Goal: Task Accomplishment & Management: Use online tool/utility

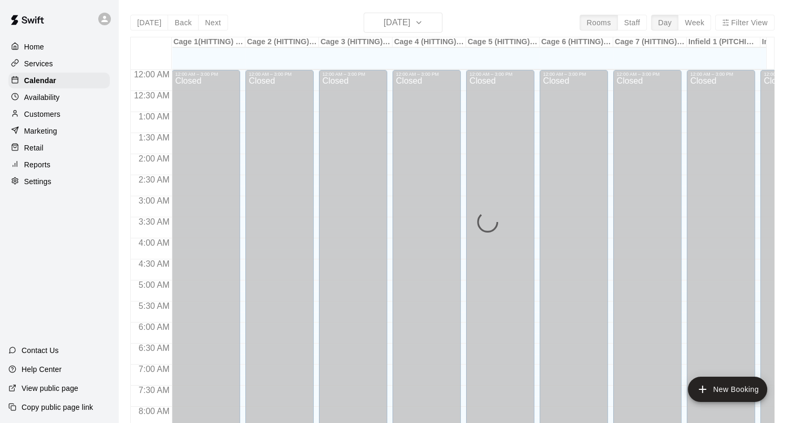
scroll to position [394, 0]
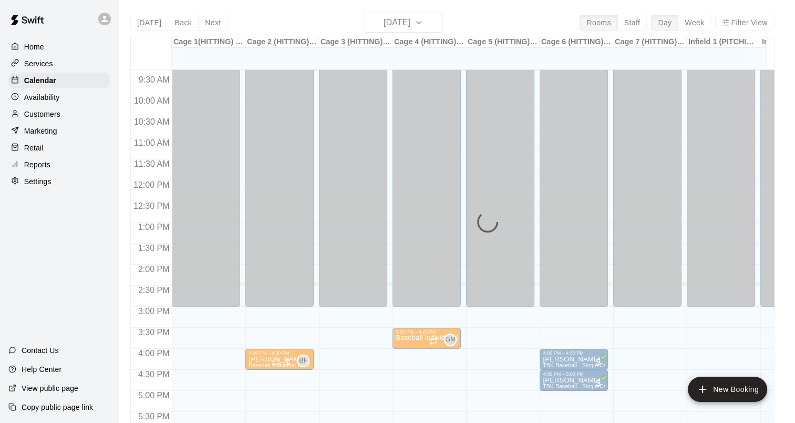
click at [35, 170] on p "Reports" at bounding box center [37, 164] width 26 height 11
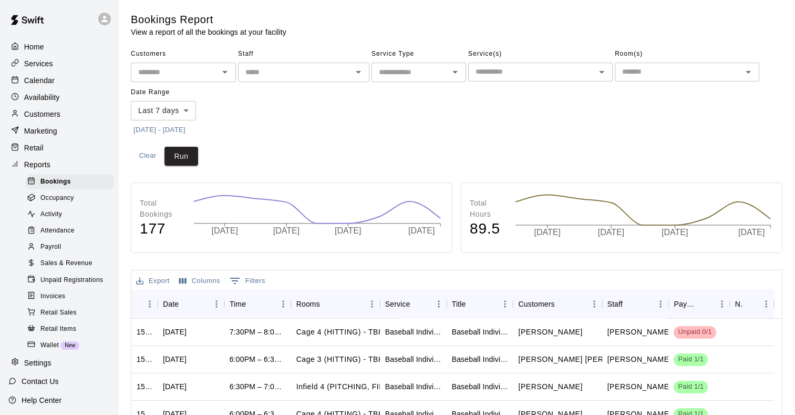
click at [51, 203] on span "Occupancy" at bounding box center [57, 198] width 34 height 11
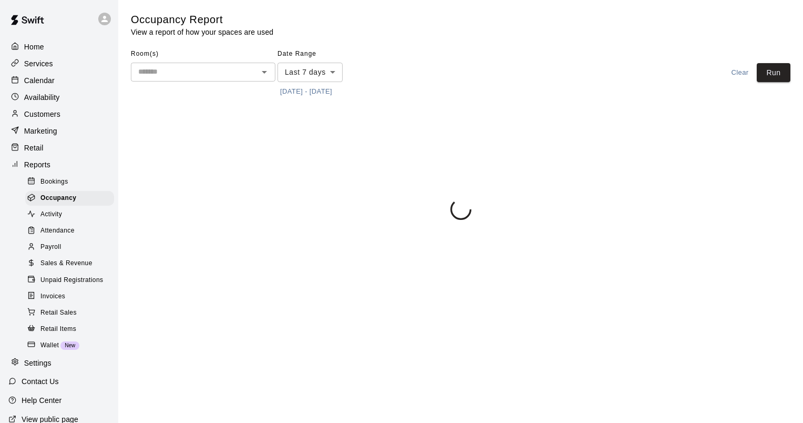
click at [307, 86] on button "[DATE] - [DATE]" at bounding box center [305, 92] width 57 height 16
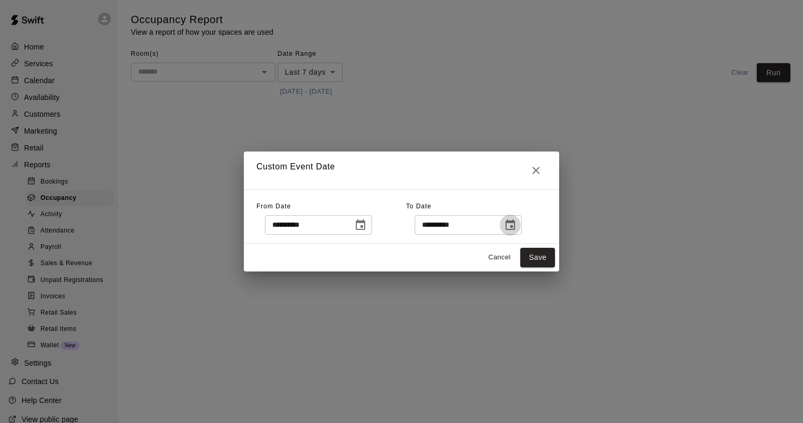
click at [517, 225] on icon "Choose date, selected date is Oct 14, 2025" at bounding box center [510, 225] width 13 height 13
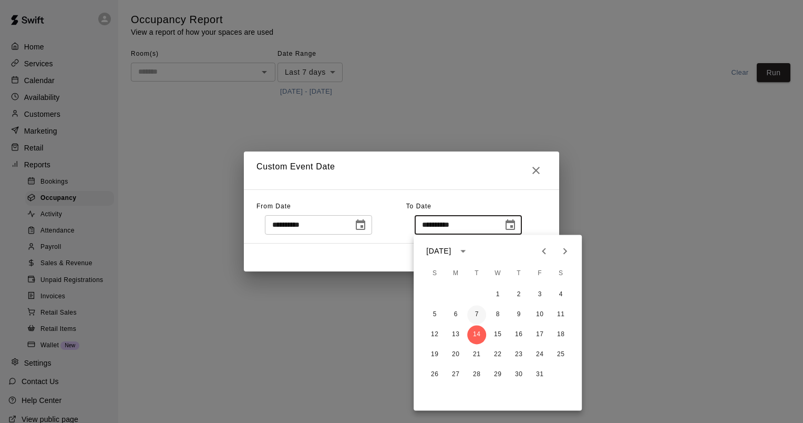
click at [479, 315] on button "7" at bounding box center [476, 314] width 19 height 19
type input "**********"
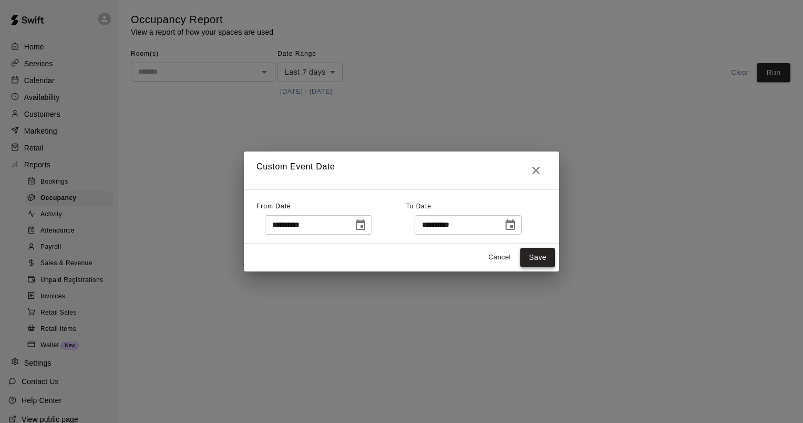
click at [538, 253] on button "Save" at bounding box center [537, 257] width 35 height 19
type input "******"
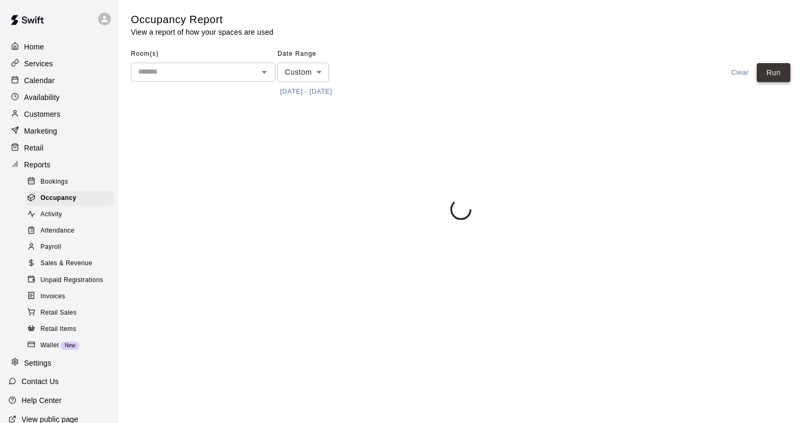
click at [767, 68] on button "Run" at bounding box center [774, 72] width 34 height 19
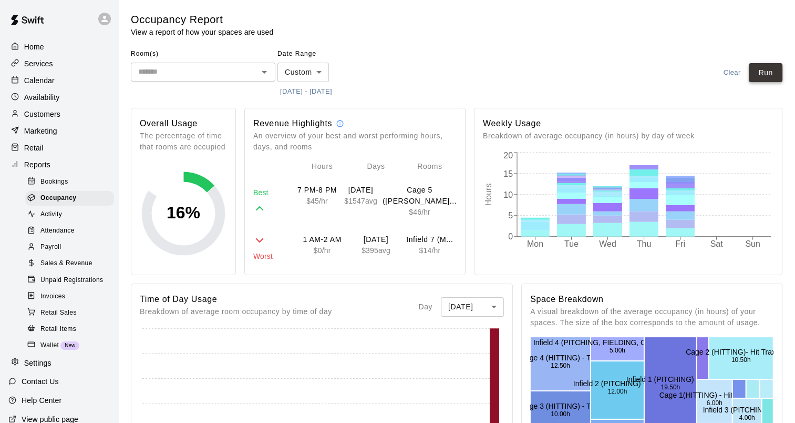
click at [759, 73] on button "Run" at bounding box center [766, 72] width 34 height 19
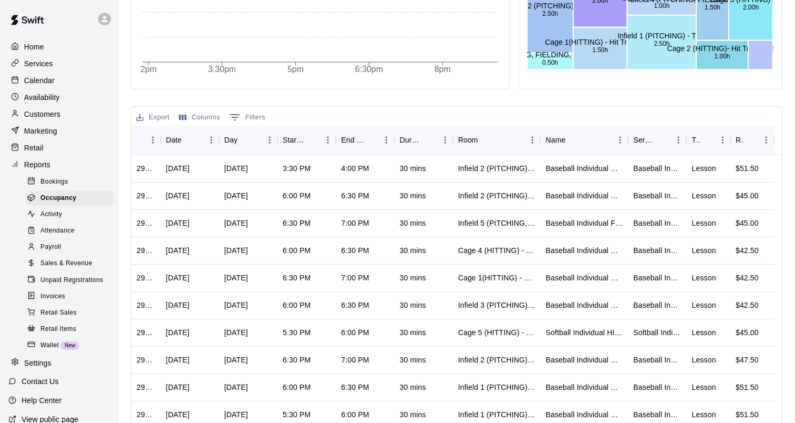
scroll to position [368, 0]
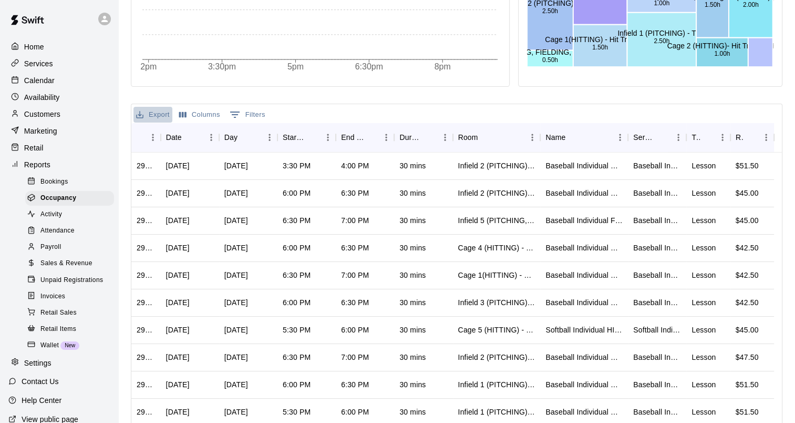
click at [151, 112] on button "Export" at bounding box center [152, 115] width 39 height 16
click at [177, 133] on li "Download as CSV" at bounding box center [173, 134] width 81 height 17
